Goal: Information Seeking & Learning: Understand process/instructions

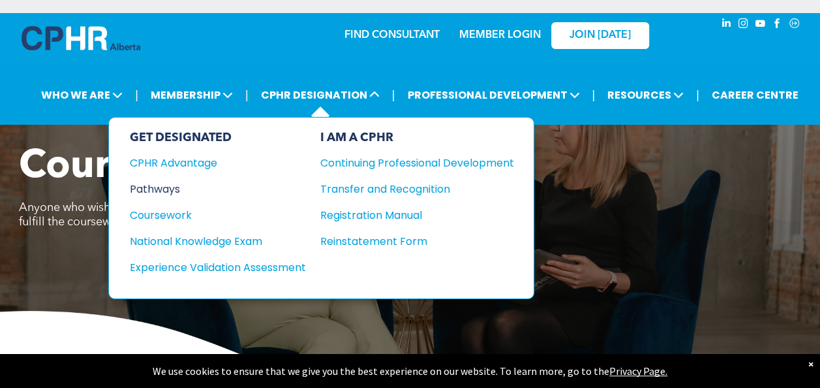
click at [160, 186] on div "Pathways" at bounding box center [209, 189] width 159 height 16
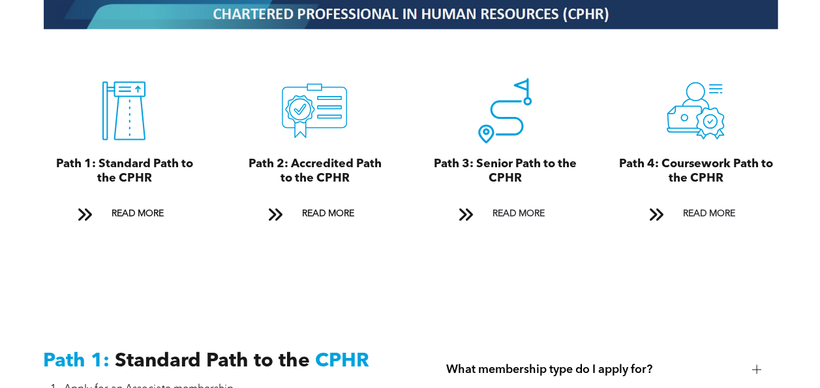
scroll to position [1440, 0]
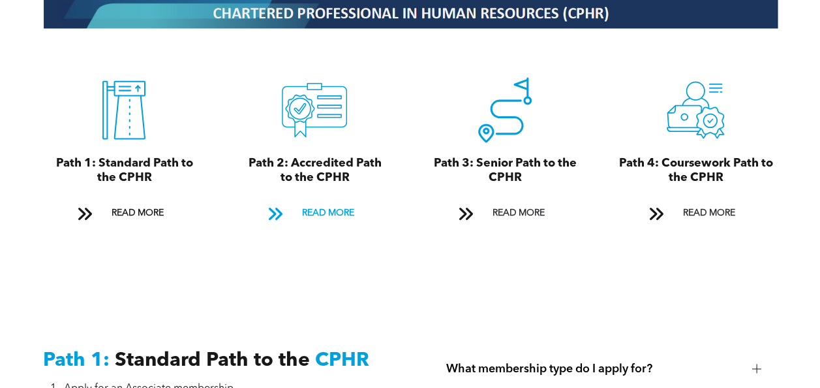
click at [340, 203] on span "READ MORE" at bounding box center [327, 213] width 61 height 24
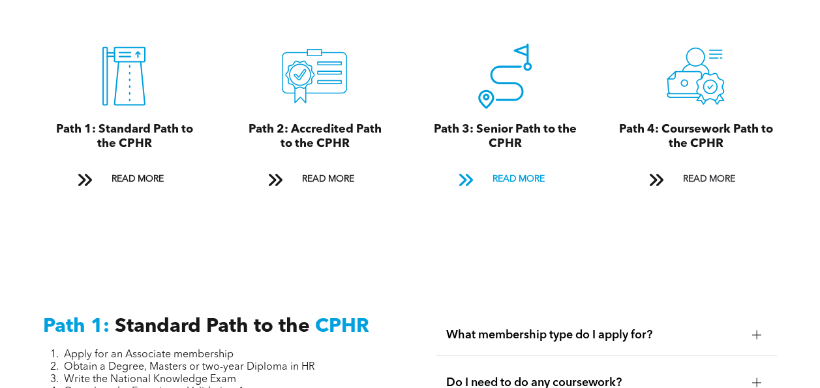
scroll to position [1474, 0]
click at [513, 172] on span "READ MORE" at bounding box center [517, 180] width 61 height 24
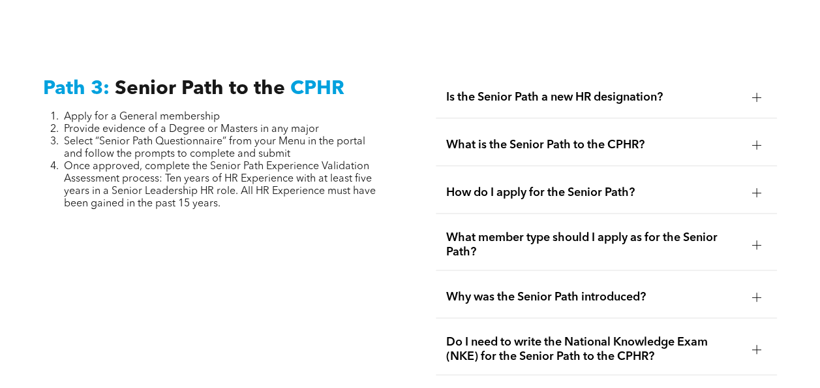
scroll to position [3309, 0]
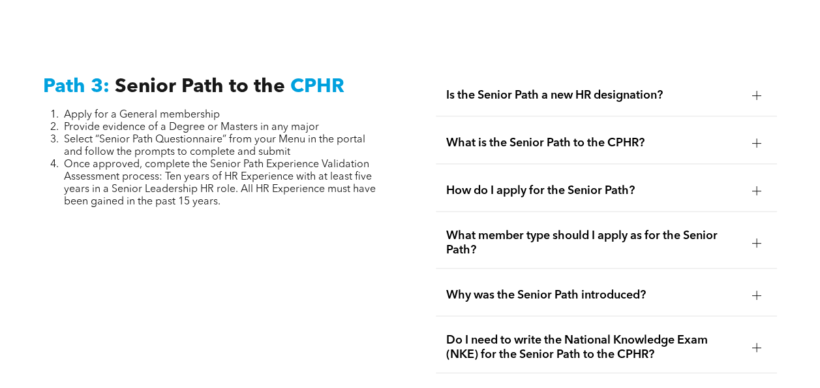
click at [506, 333] on span "Do I need to write the National Knowledge Exam (NKE) for the Senior Path to the…" at bounding box center [594, 347] width 296 height 29
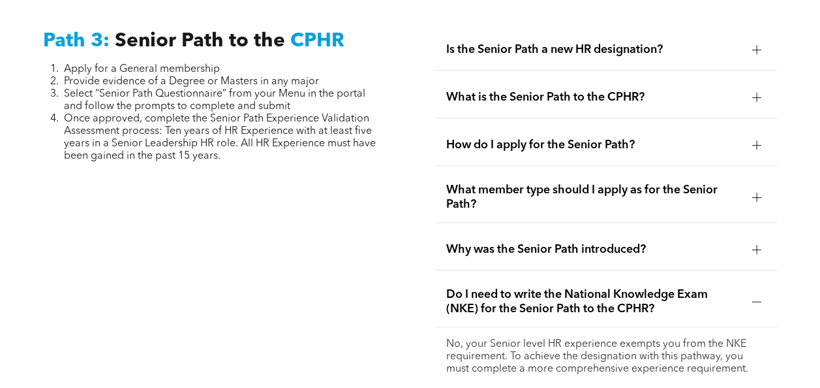
scroll to position [3372, 0]
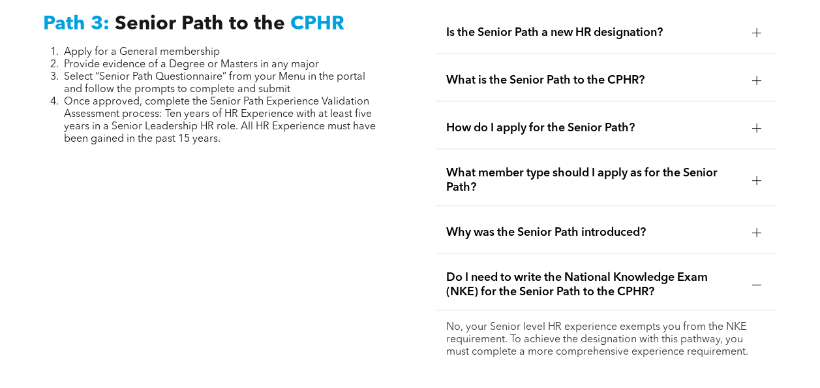
click at [541, 225] on span "Why was the Senior Path introduced?" at bounding box center [594, 232] width 296 height 14
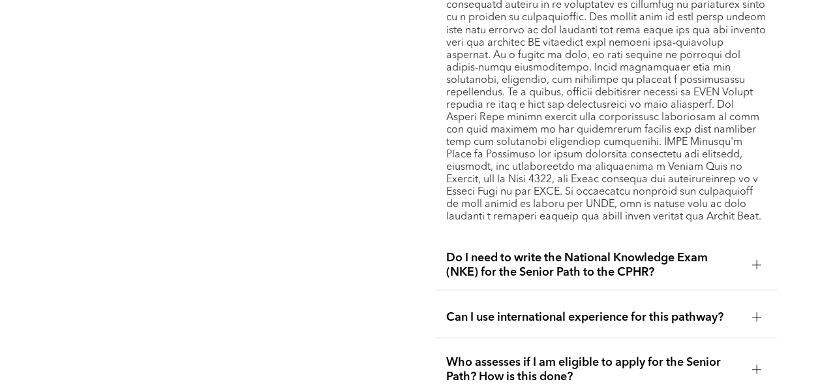
scroll to position [3662, 0]
click at [530, 309] on span "Can I use international experience for this pathway?" at bounding box center [594, 316] width 296 height 14
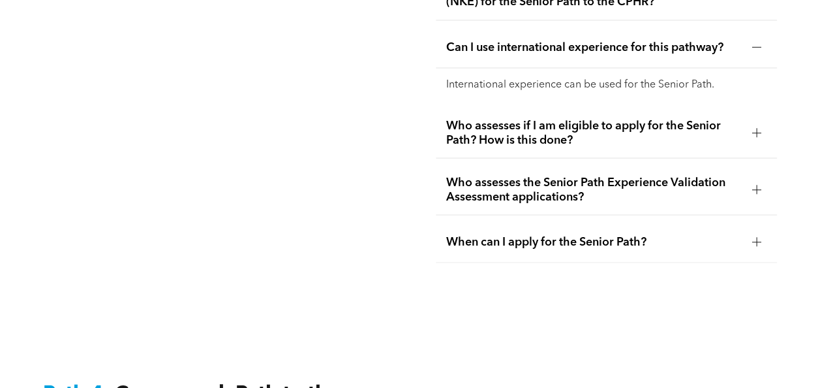
click at [586, 123] on span "Who assesses if I am eligible to apply for the Senior Path? How is this done?" at bounding box center [594, 132] width 296 height 29
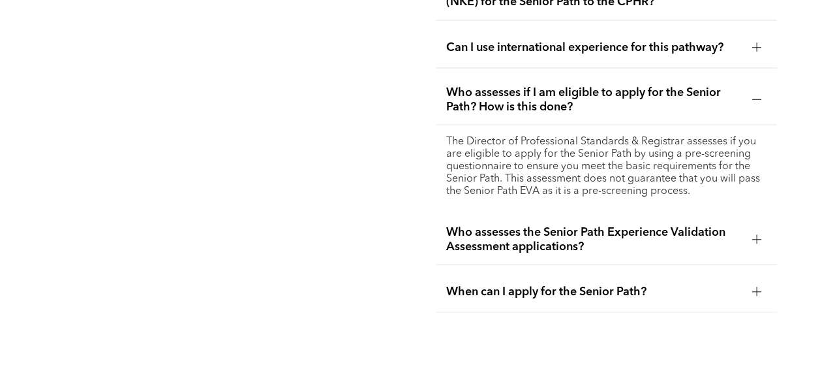
click at [549, 283] on div "When can I apply for the Senior Path?" at bounding box center [606, 291] width 341 height 41
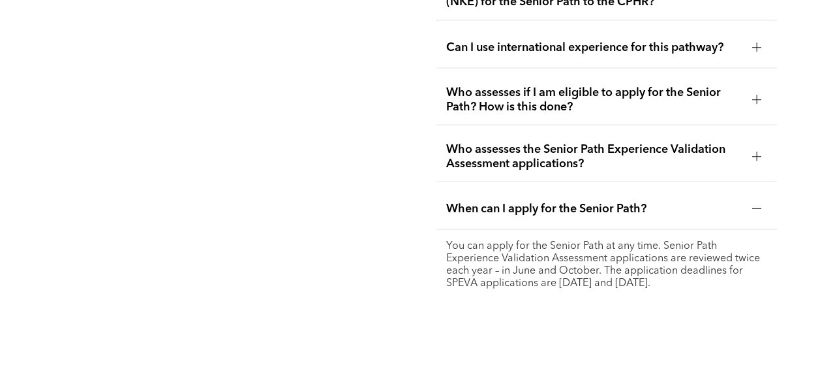
click at [541, 150] on span "Who assesses the Senior Path Experience Validation Assessment applications?" at bounding box center [594, 156] width 296 height 29
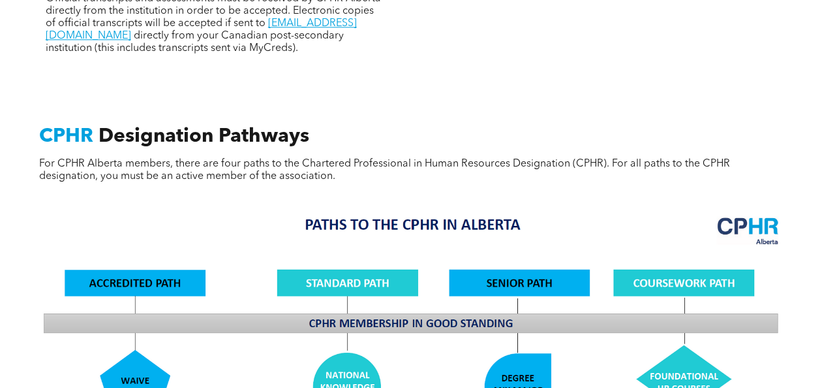
scroll to position [817, 0]
